Goal: Task Accomplishment & Management: Manage account settings

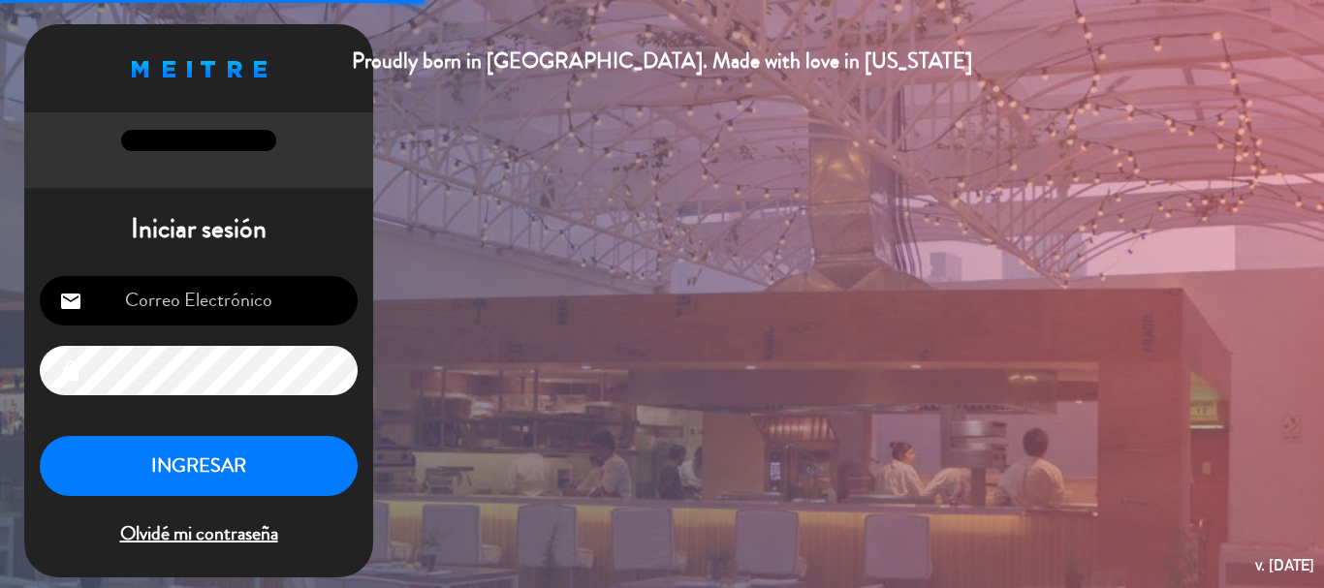
type input "[EMAIL_ADDRESS][DOMAIN_NAME]"
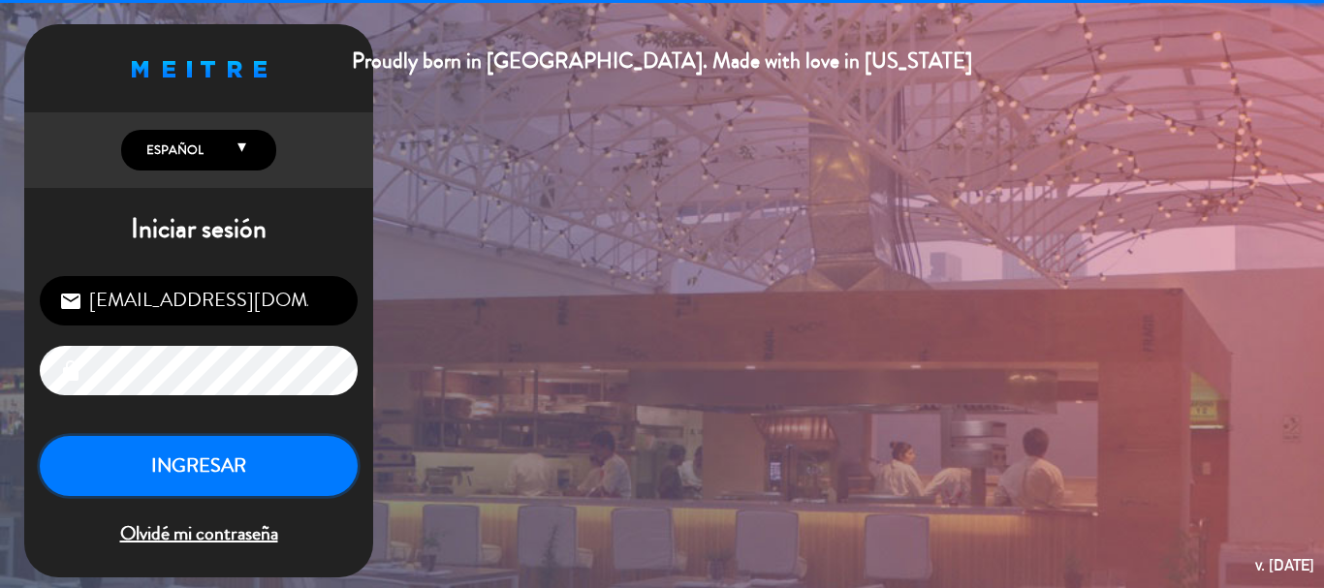
click at [278, 466] on button "INGRESAR" at bounding box center [199, 466] width 318 height 61
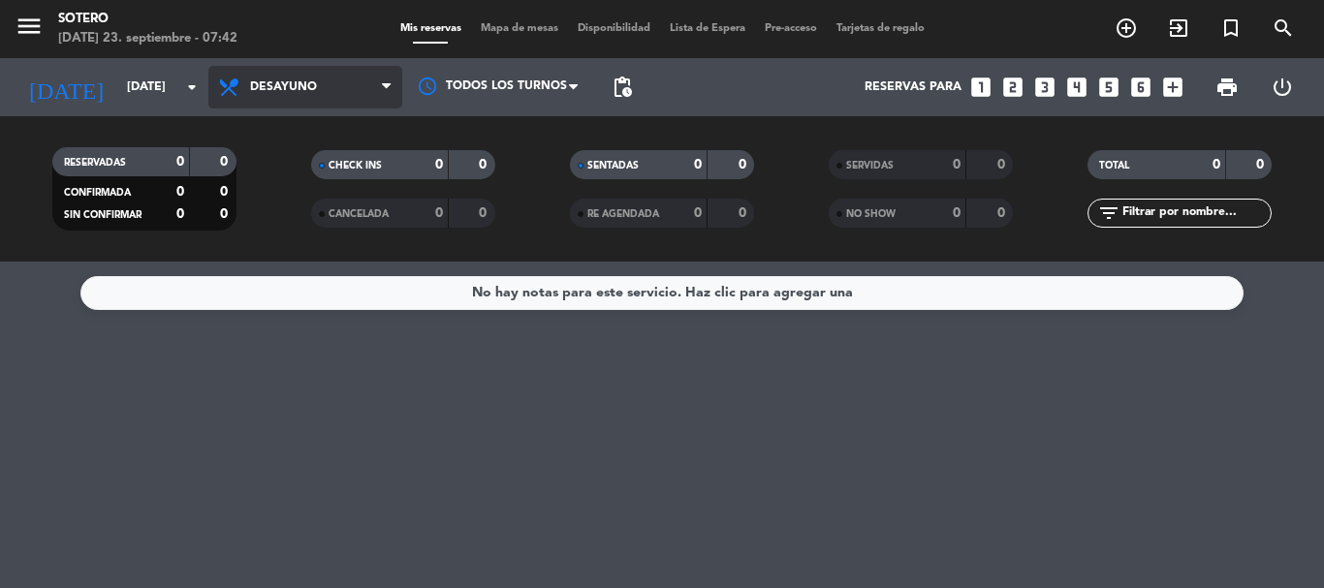
click at [335, 72] on span "Desayuno" at bounding box center [305, 87] width 194 height 43
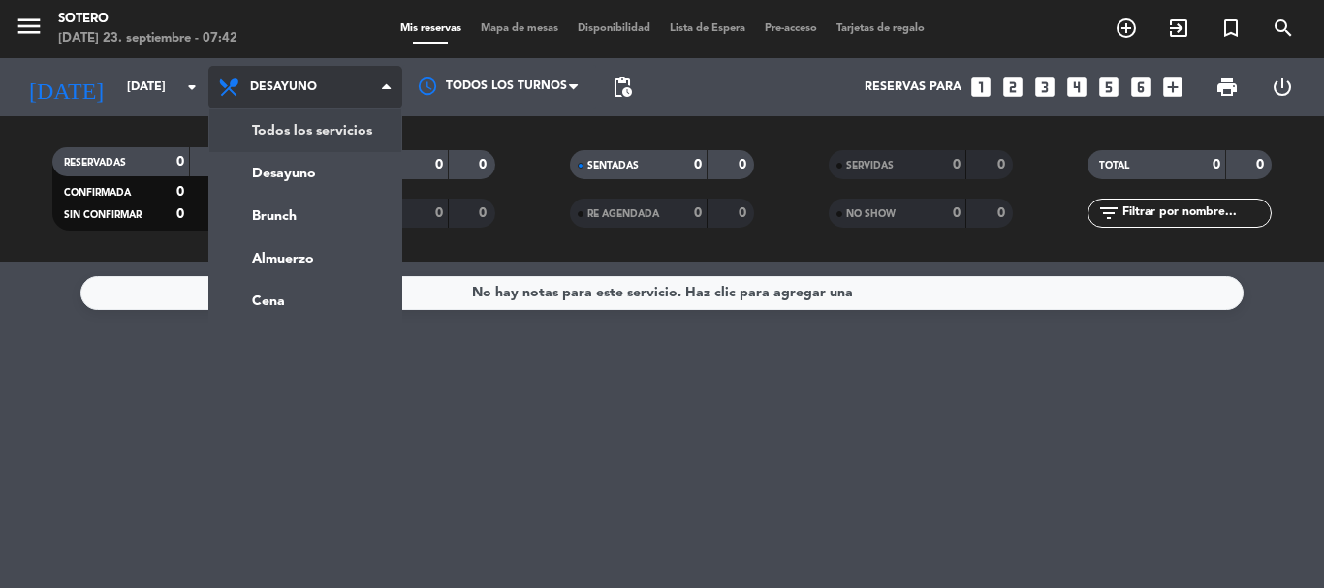
click at [341, 139] on div "menu [PERSON_NAME][DATE] 23. septiembre - 07:42 Mis reservas Mapa de mesas Disp…" at bounding box center [662, 131] width 1324 height 262
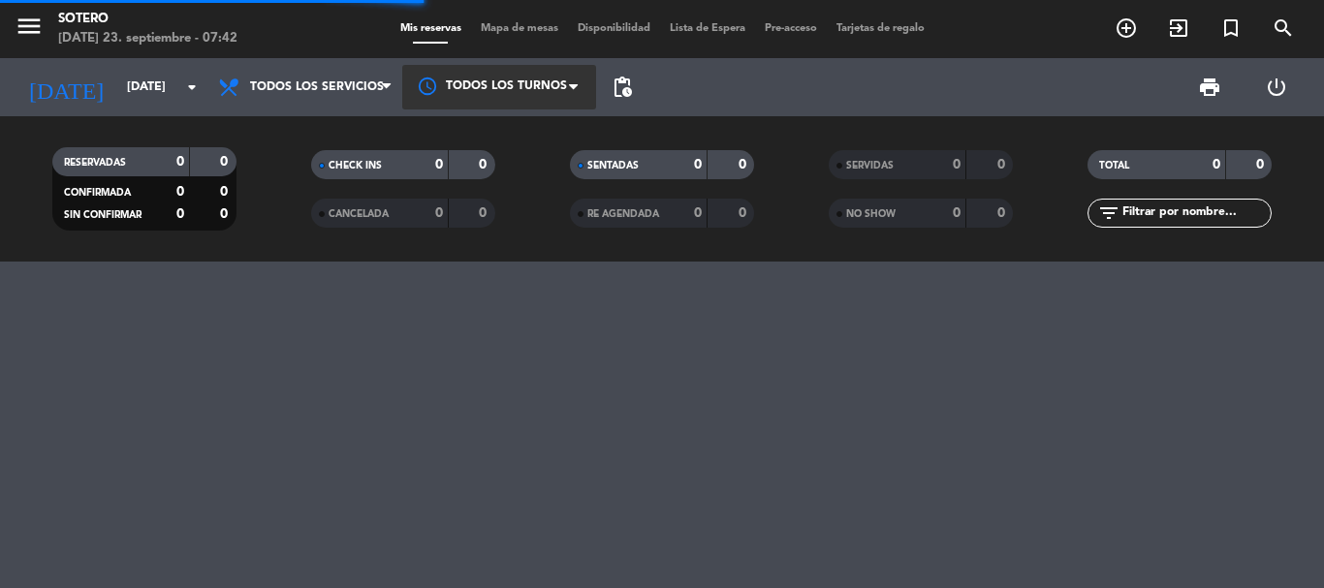
click at [475, 86] on div at bounding box center [499, 87] width 194 height 44
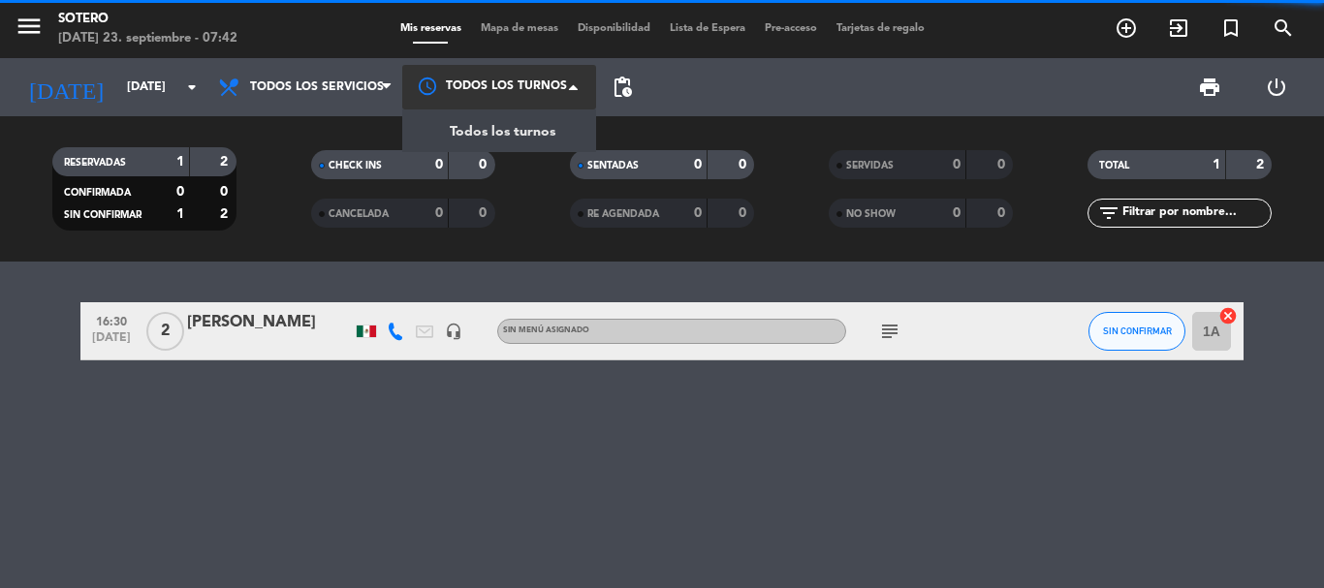
click at [487, 139] on span "Todos los turnos" at bounding box center [503, 132] width 106 height 22
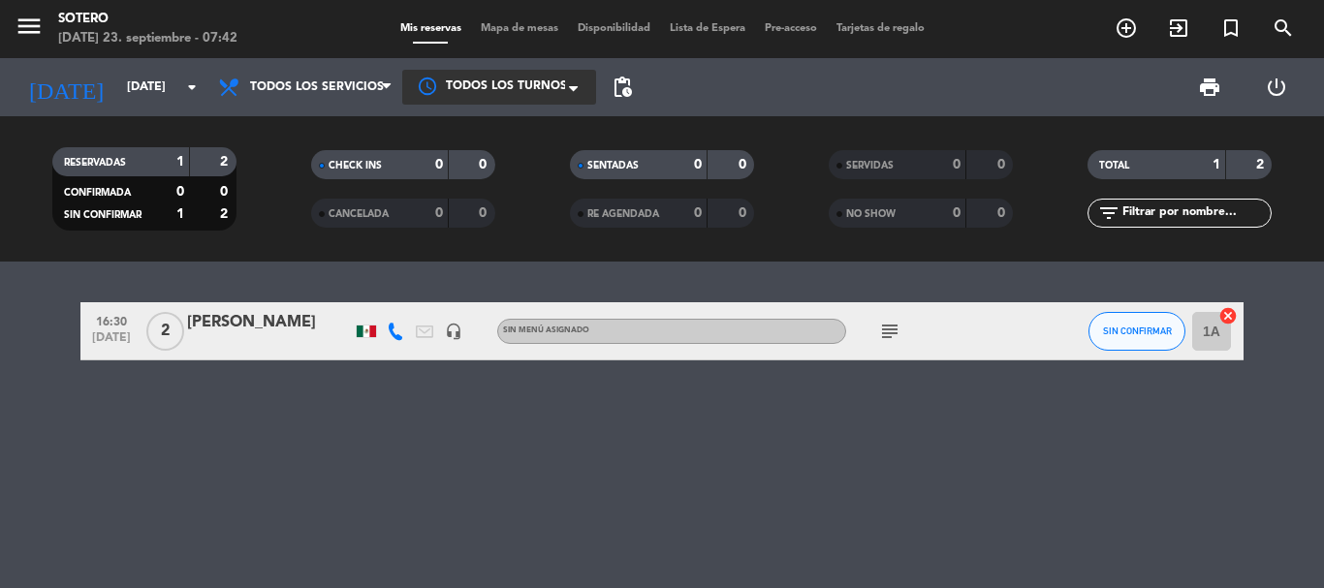
click at [894, 325] on icon "subject" at bounding box center [889, 331] width 23 height 23
